Goal: Navigation & Orientation: Find specific page/section

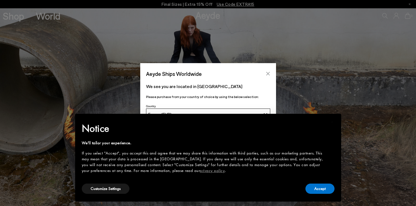
click at [269, 74] on icon "Close" at bounding box center [268, 74] width 4 height 4
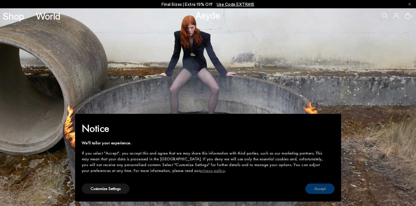
click at [329, 191] on button "Accept" at bounding box center [320, 189] width 29 height 10
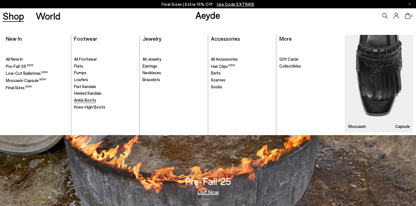
click at [86, 100] on span "Ankle Boots" at bounding box center [85, 100] width 22 height 5
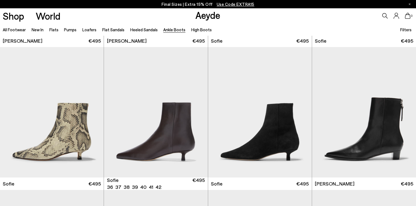
scroll to position [493, 0]
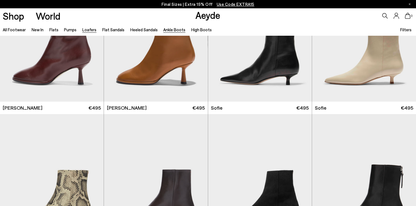
click at [91, 30] on link "Loafers" at bounding box center [89, 29] width 14 height 5
